Goal: Task Accomplishment & Management: Manage account settings

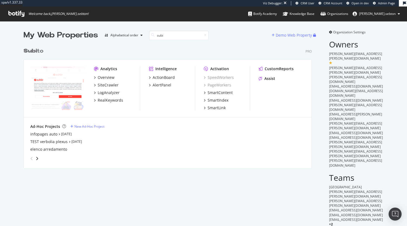
scroll to position [123, 288]
type input "subi"
click at [32, 50] on b "Subi" at bounding box center [31, 50] width 14 height 5
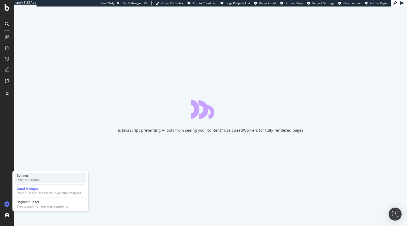
click at [28, 175] on div "Settings" at bounding box center [28, 175] width 23 height 4
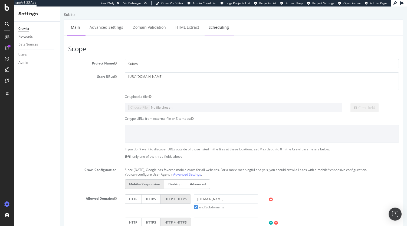
click at [223, 27] on link "Scheduling" at bounding box center [219, 27] width 28 height 15
